Goal: Information Seeking & Learning: Learn about a topic

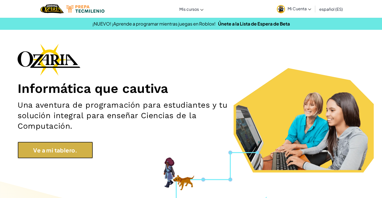
click at [50, 153] on font "Ve a mi tablero." at bounding box center [55, 150] width 44 height 7
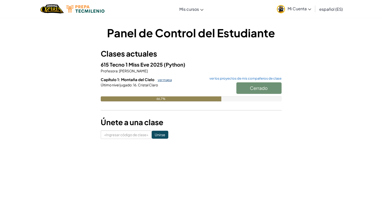
click at [164, 81] on font "ver mapa" at bounding box center [165, 80] width 14 height 4
click at [159, 79] on font "ver mapa" at bounding box center [165, 80] width 14 height 4
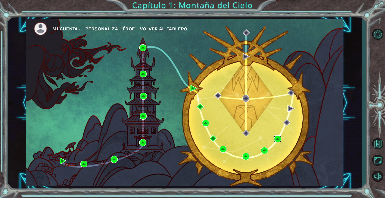
click at [278, 139] on img at bounding box center [277, 139] width 7 height 7
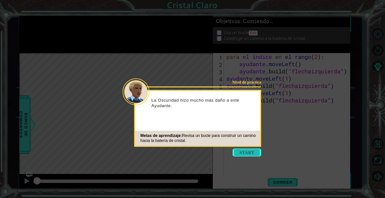
click at [251, 152] on button "Comenzar" at bounding box center [247, 153] width 29 height 8
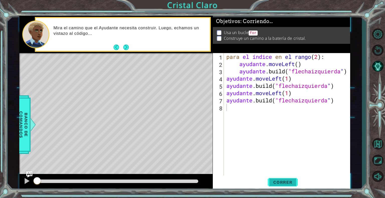
click at [290, 181] on font "Correr" at bounding box center [282, 182] width 19 height 5
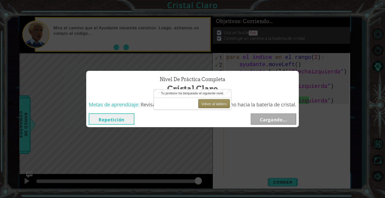
click at [222, 105] on font "Volver al tablero" at bounding box center [214, 104] width 25 height 4
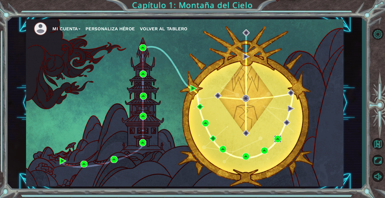
click at [275, 136] on img at bounding box center [277, 139] width 7 height 7
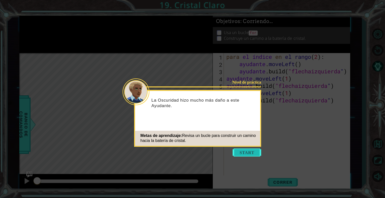
click at [242, 156] on button "Comenzar" at bounding box center [247, 153] width 29 height 8
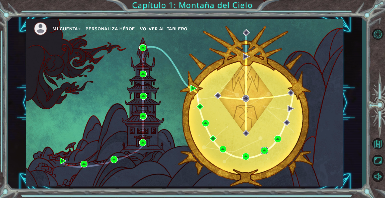
click at [265, 153] on img at bounding box center [264, 150] width 7 height 7
click at [277, 141] on img at bounding box center [277, 139] width 7 height 7
click at [266, 149] on img at bounding box center [264, 150] width 7 height 7
click at [277, 139] on img at bounding box center [277, 139] width 7 height 7
click at [244, 156] on img at bounding box center [246, 156] width 7 height 7
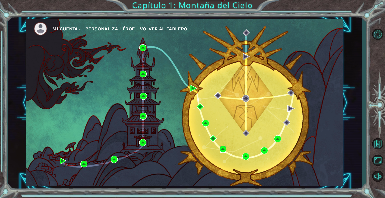
click at [221, 148] on img at bounding box center [223, 149] width 7 height 7
click at [248, 154] on img at bounding box center [246, 156] width 7 height 7
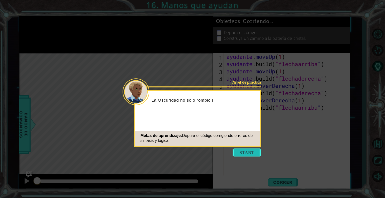
click at [242, 155] on button "Comenzar" at bounding box center [247, 153] width 29 height 8
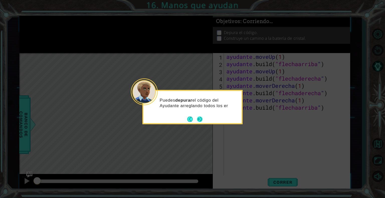
click at [199, 120] on button "Próximo" at bounding box center [200, 120] width 6 height 6
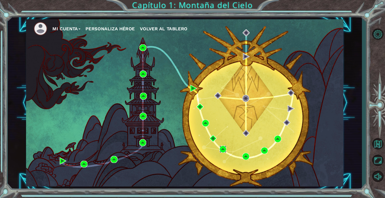
click at [221, 150] on img at bounding box center [223, 149] width 7 height 7
click at [244, 155] on img at bounding box center [246, 156] width 7 height 7
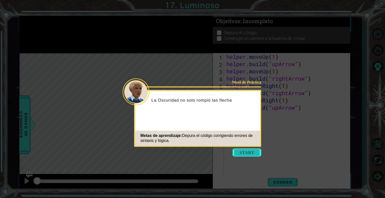
click at [247, 154] on button "Start" at bounding box center [247, 153] width 29 height 8
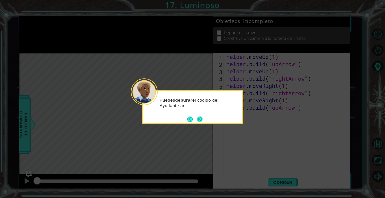
click at [202, 117] on button "Next" at bounding box center [200, 120] width 6 height 6
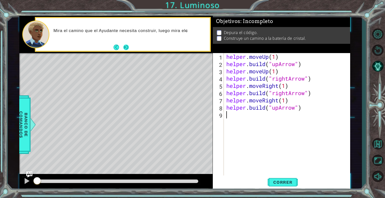
click at [125, 48] on button "Next" at bounding box center [126, 48] width 6 height 6
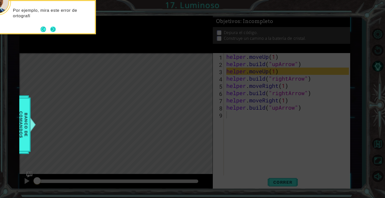
click at [52, 28] on button "Next" at bounding box center [53, 29] width 6 height 6
